Goal: Find specific page/section: Find specific page/section

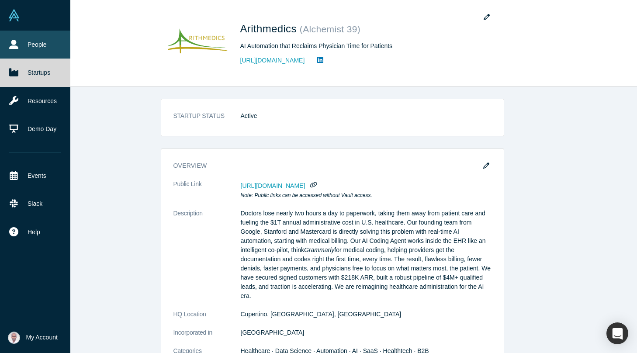
click at [21, 43] on link "People" at bounding box center [35, 45] width 70 height 28
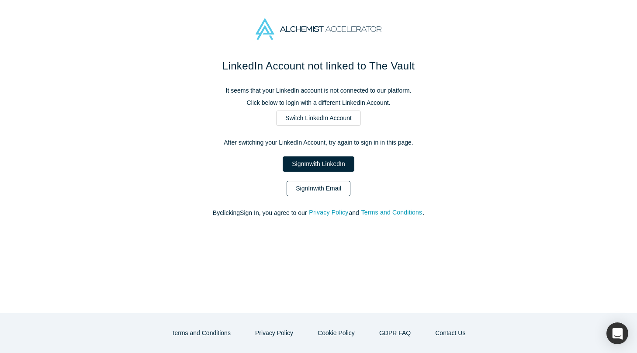
click at [310, 192] on link "Sign In with Email" at bounding box center [318, 188] width 64 height 15
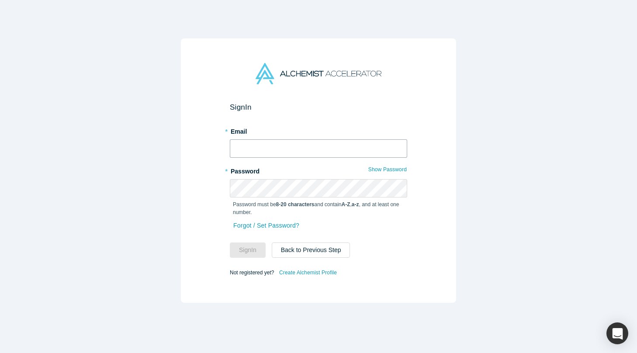
click at [287, 147] on input "text" at bounding box center [318, 148] width 177 height 18
type input "vetri@arithmedics.com"
click at [230, 242] on button "Sign In" at bounding box center [248, 249] width 36 height 15
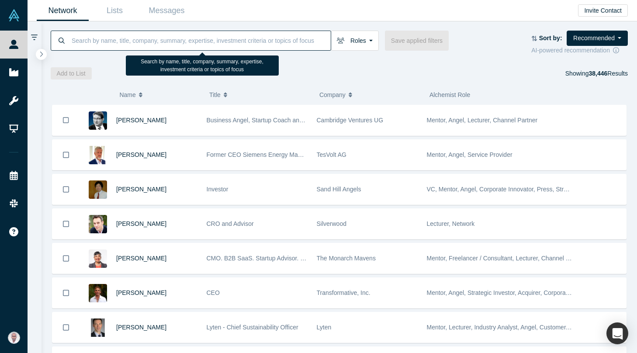
click at [140, 40] on input at bounding box center [201, 40] width 260 height 21
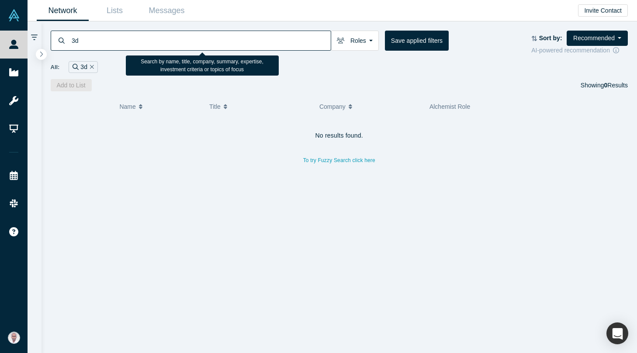
type input "3"
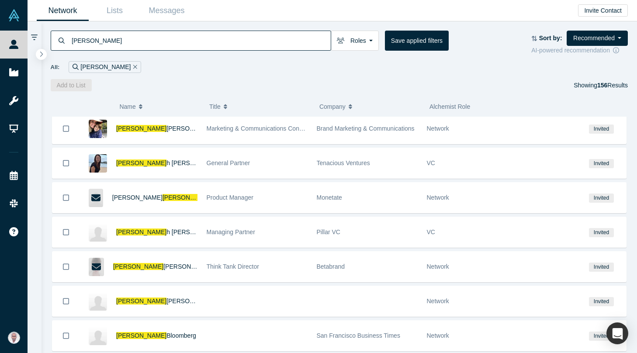
scroll to position [625, 0]
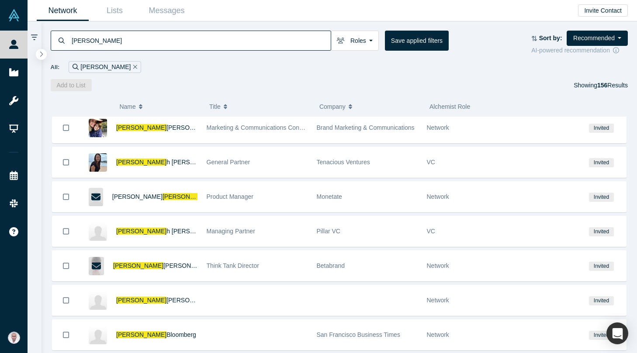
type input "sara"
